Goal: Information Seeking & Learning: Learn about a topic

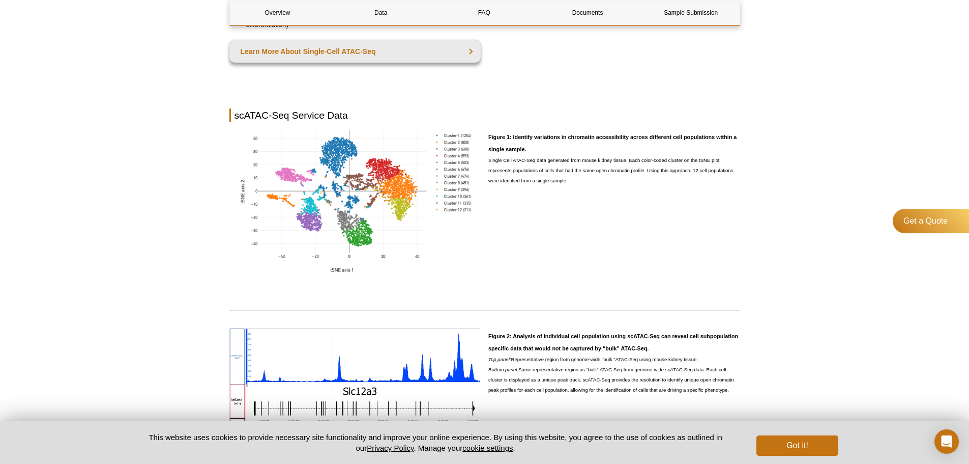
scroll to position [611, 0]
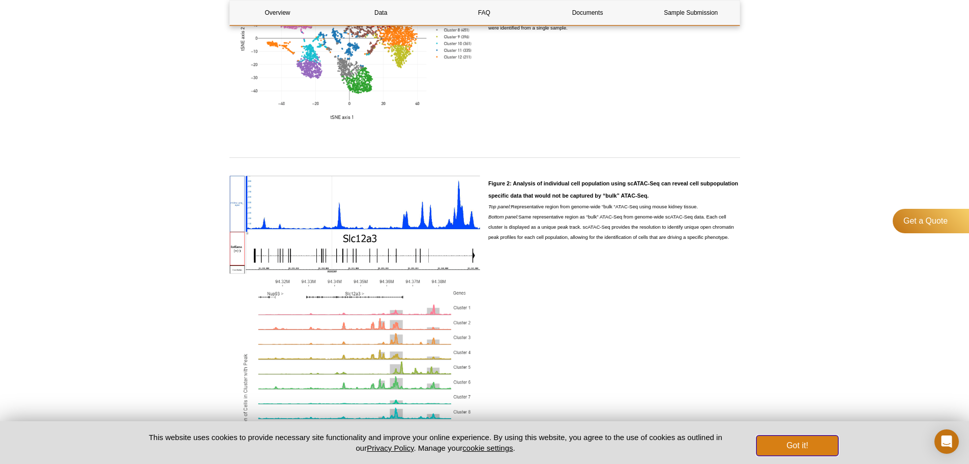
click at [786, 444] on button "Got it!" at bounding box center [797, 445] width 81 height 20
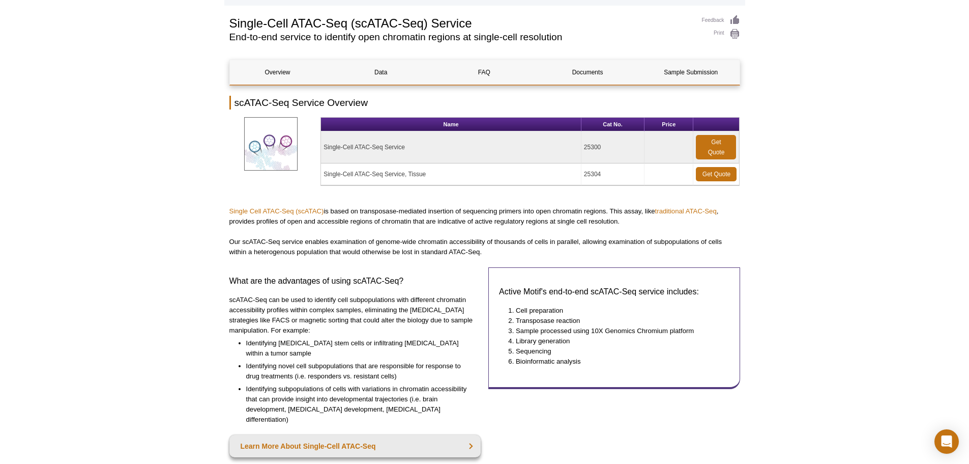
scroll to position [0, 0]
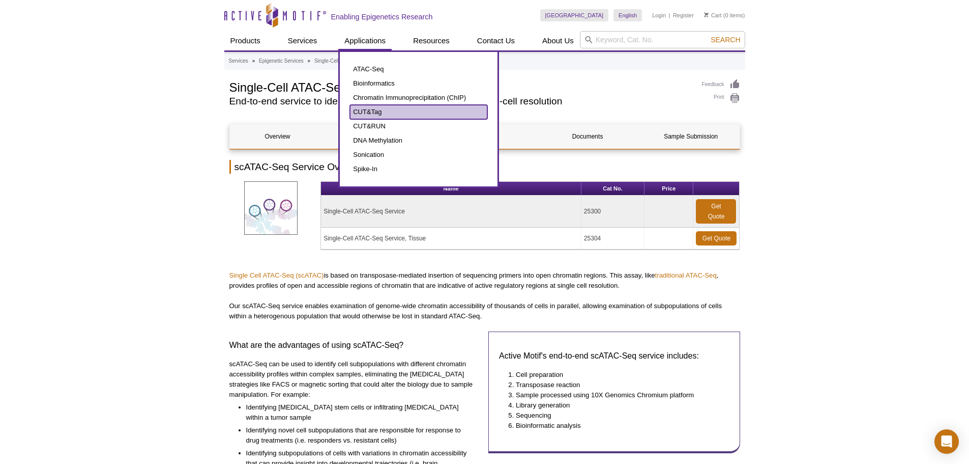
click at [386, 114] on link "CUT&Tag" at bounding box center [418, 112] width 137 height 14
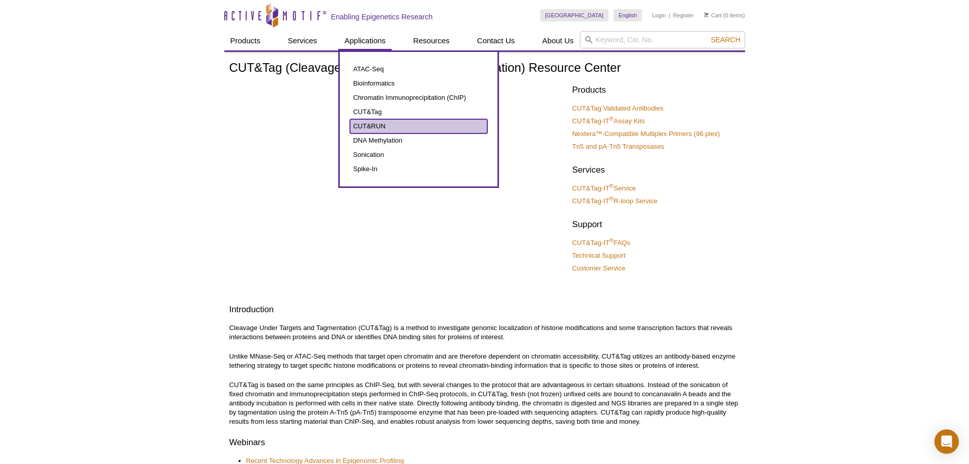
click at [376, 126] on link "CUT&RUN" at bounding box center [418, 126] width 137 height 14
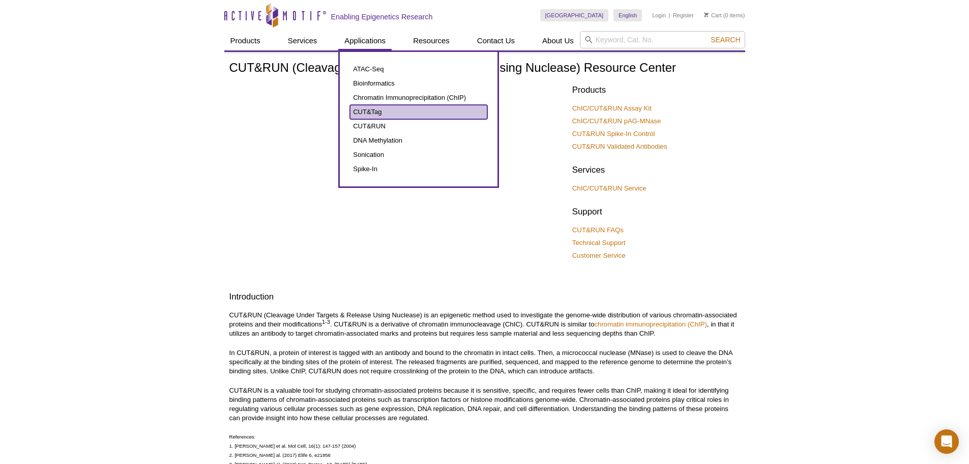
click at [383, 110] on link "CUT&Tag" at bounding box center [418, 112] width 137 height 14
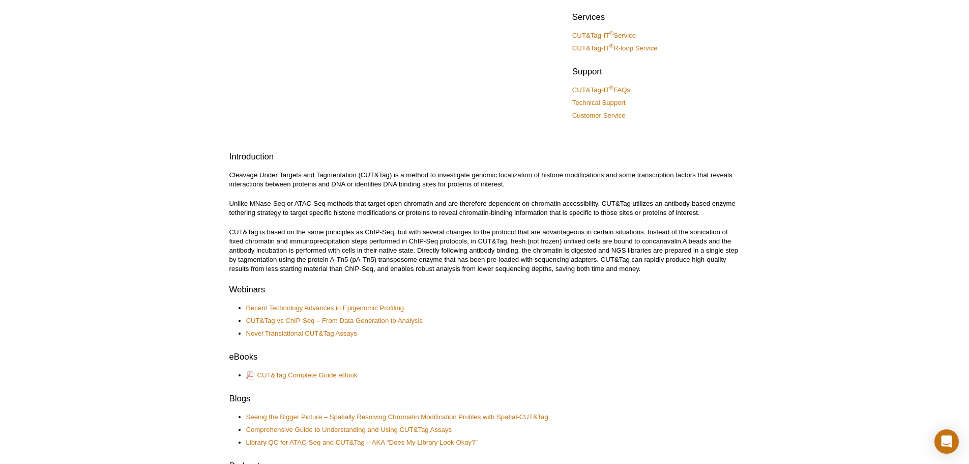
scroll to position [305, 0]
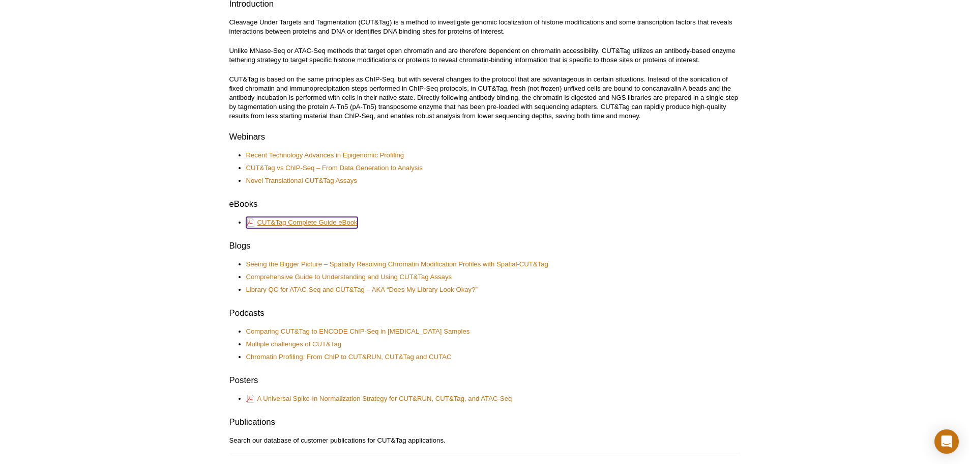
click at [338, 225] on link "CUT&Tag Complete Guide eBook" at bounding box center [301, 222] width 111 height 11
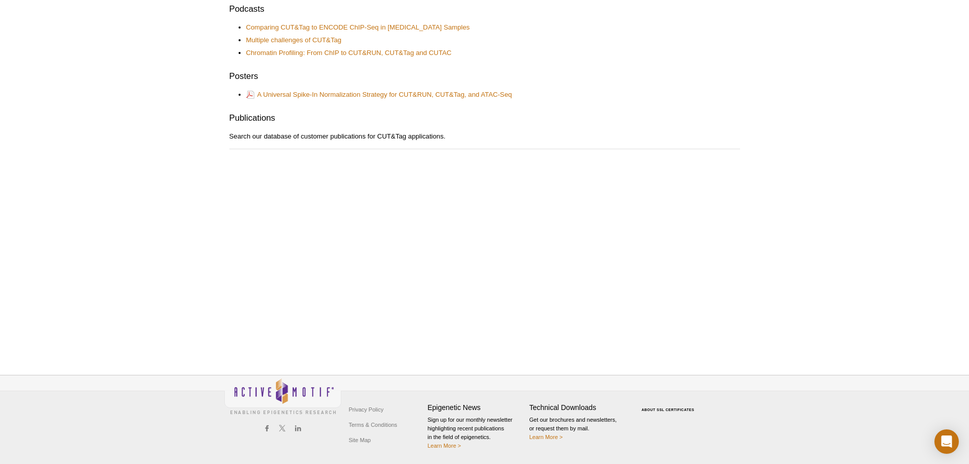
scroll to position [611, 0]
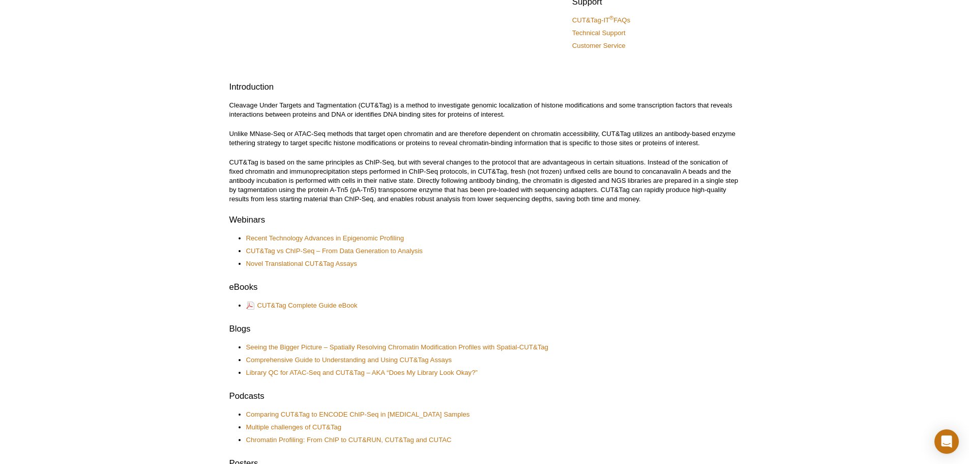
scroll to position [0, 0]
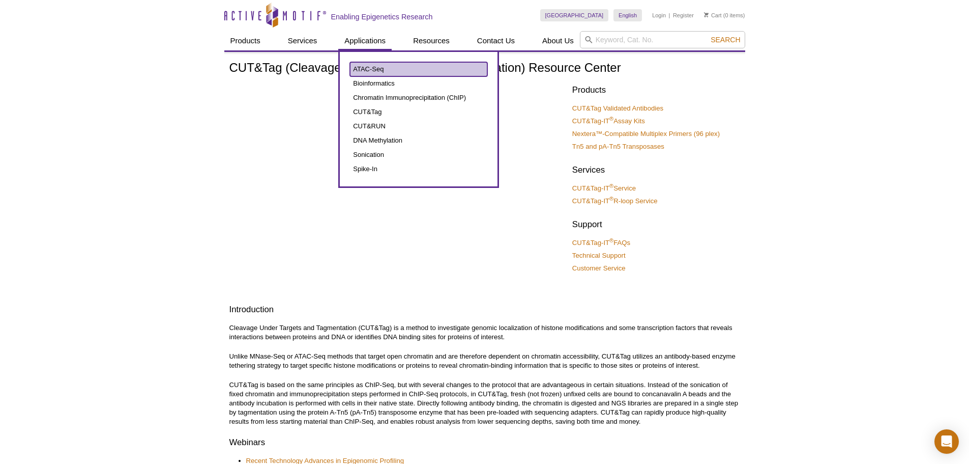
click at [368, 70] on link "ATAC-Seq" at bounding box center [418, 69] width 137 height 14
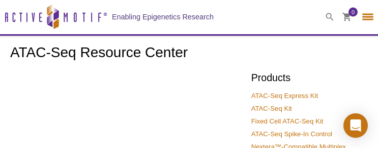
select select "[GEOGRAPHIC_DATA]"
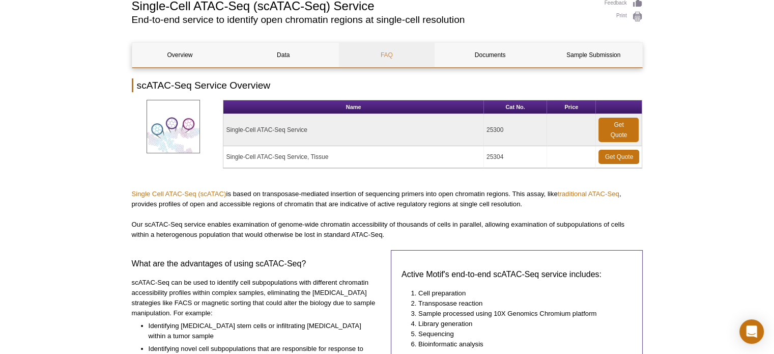
scroll to position [153, 0]
